Goal: Information Seeking & Learning: Learn about a topic

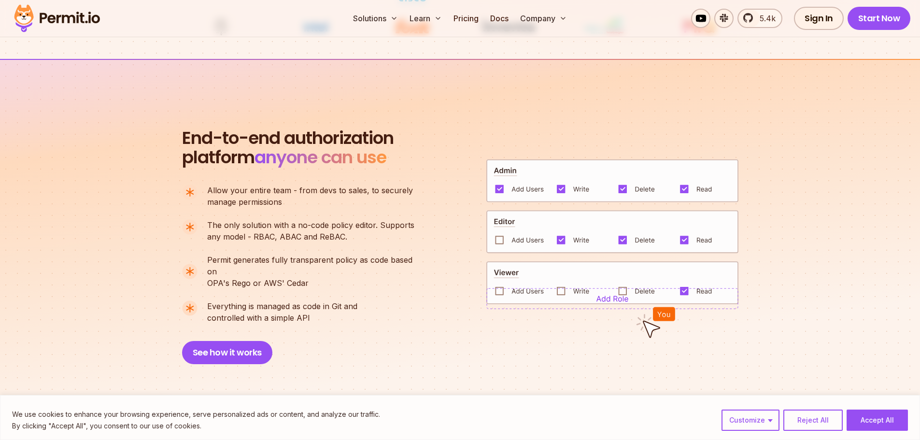
scroll to position [628, 0]
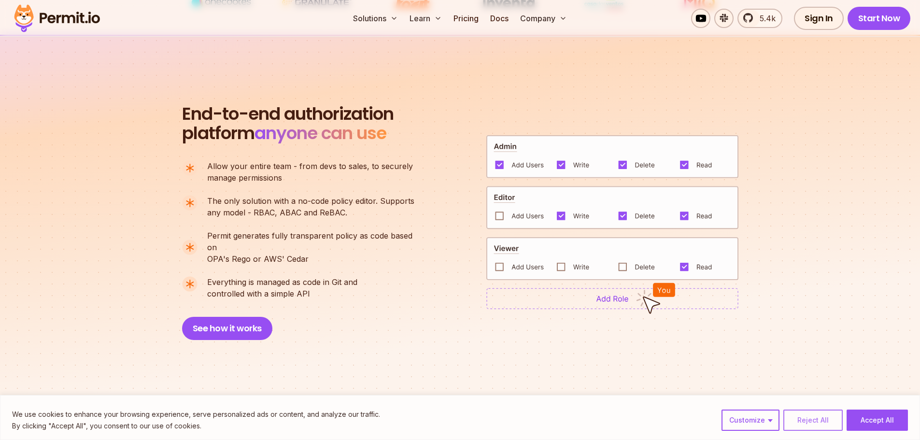
click at [808, 421] on button "Reject All" at bounding box center [813, 420] width 59 height 21
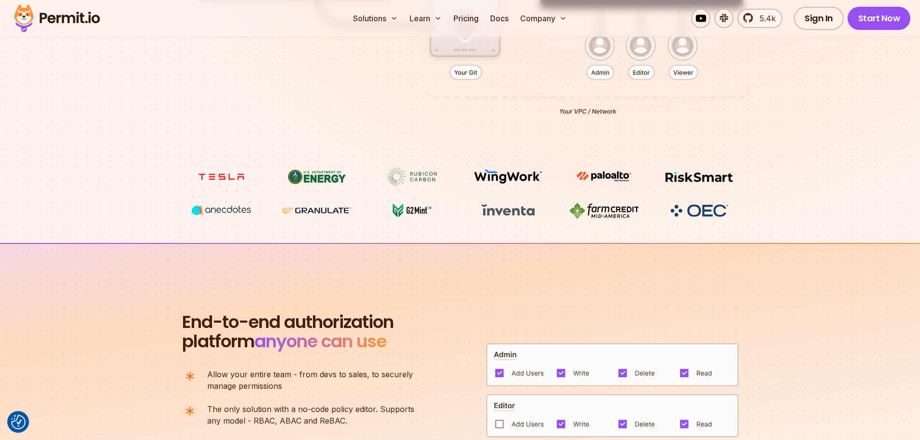
scroll to position [290, 0]
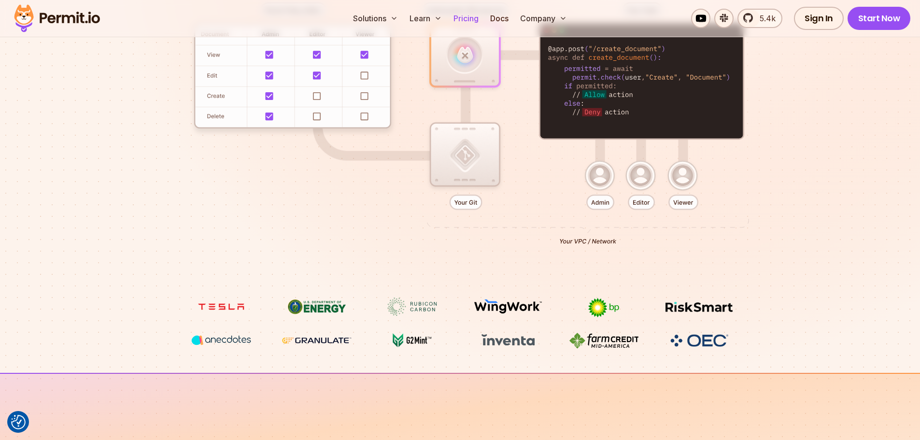
click at [469, 18] on link "Pricing" at bounding box center [466, 18] width 33 height 19
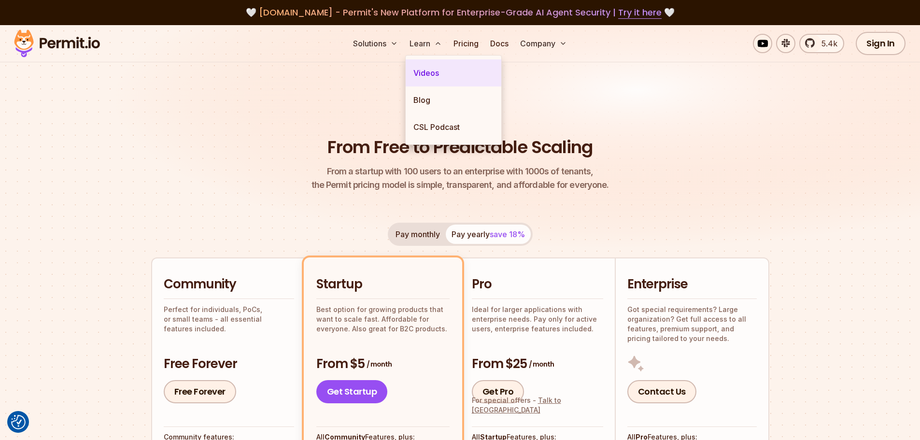
click at [433, 74] on link "Videos" at bounding box center [454, 72] width 96 height 27
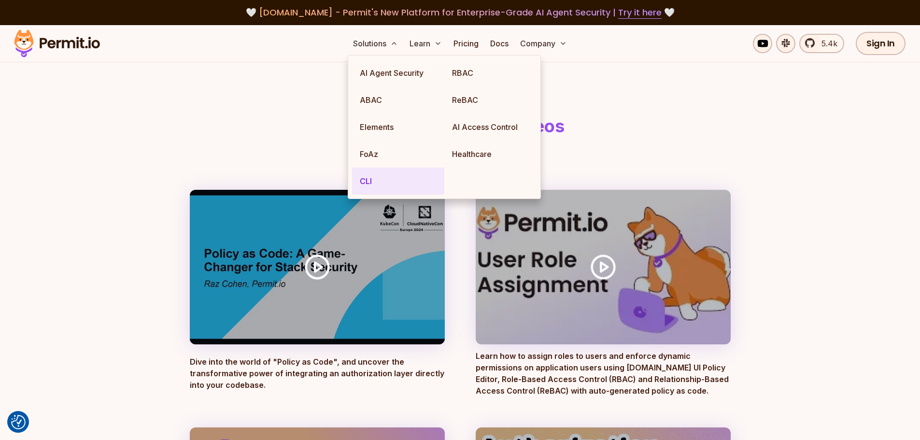
click at [380, 186] on link "CLI" at bounding box center [398, 181] width 92 height 27
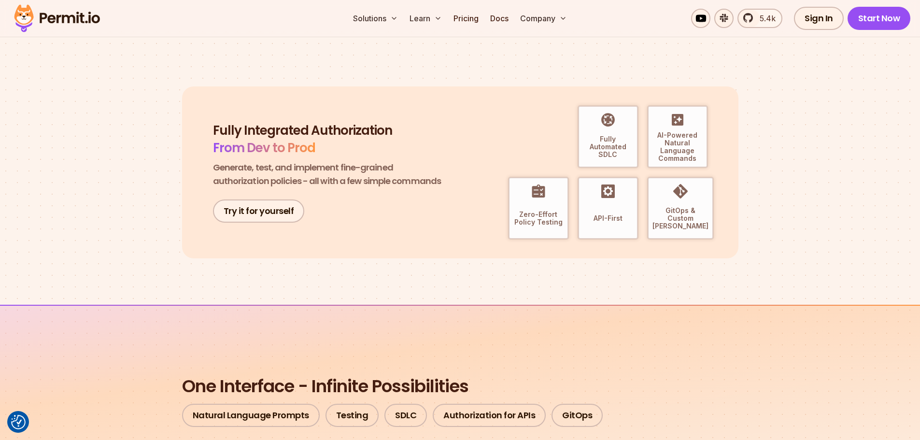
scroll to position [9, 0]
